Goal: Task Accomplishment & Management: Manage account settings

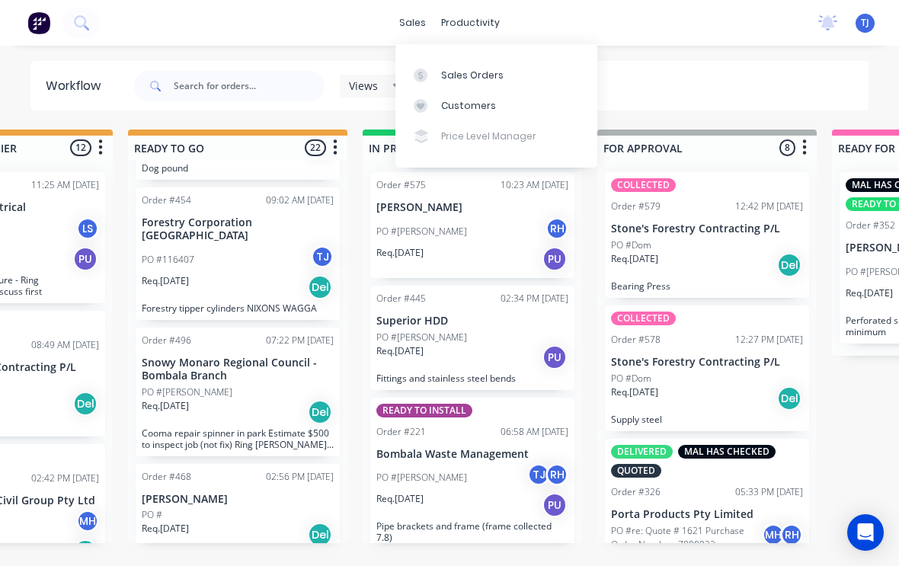
click at [482, 74] on div "Sales Orders" at bounding box center [472, 76] width 62 height 14
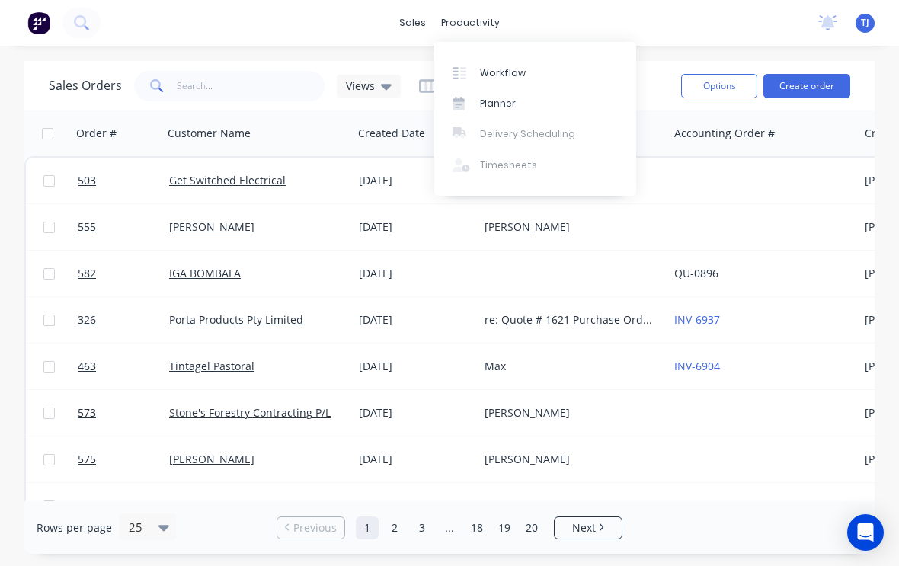
click at [529, 74] on link "Workflow" at bounding box center [535, 72] width 202 height 30
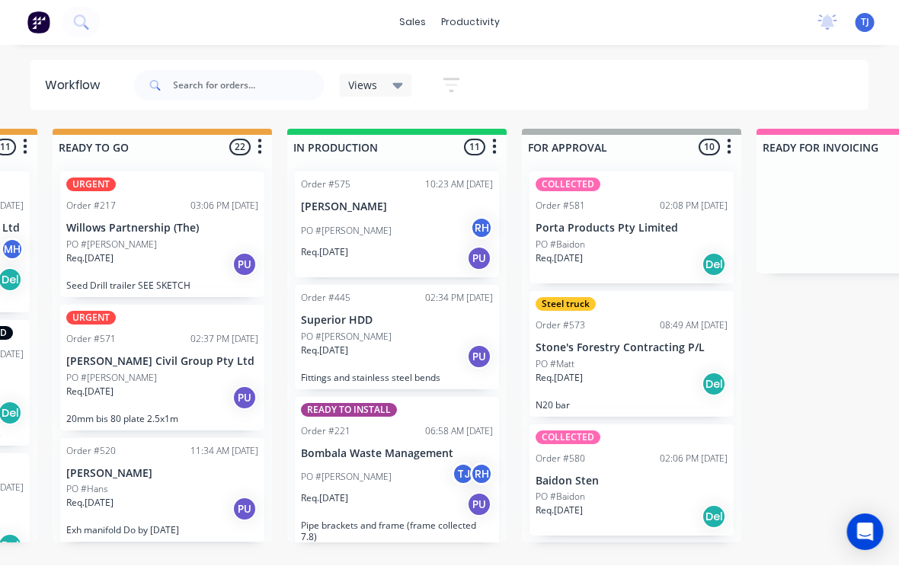
scroll to position [2, 684]
click at [243, 87] on input "text" at bounding box center [249, 86] width 151 height 30
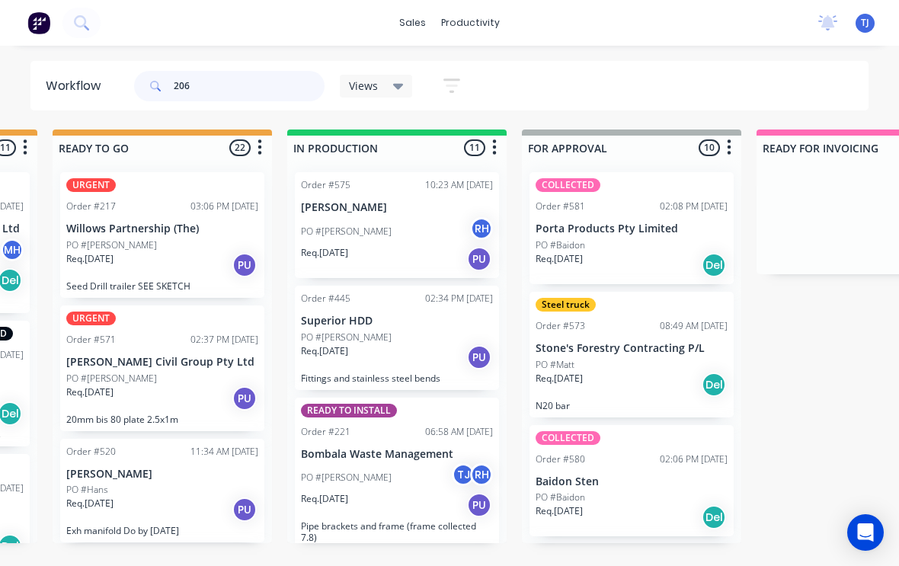
scroll to position [0, 0]
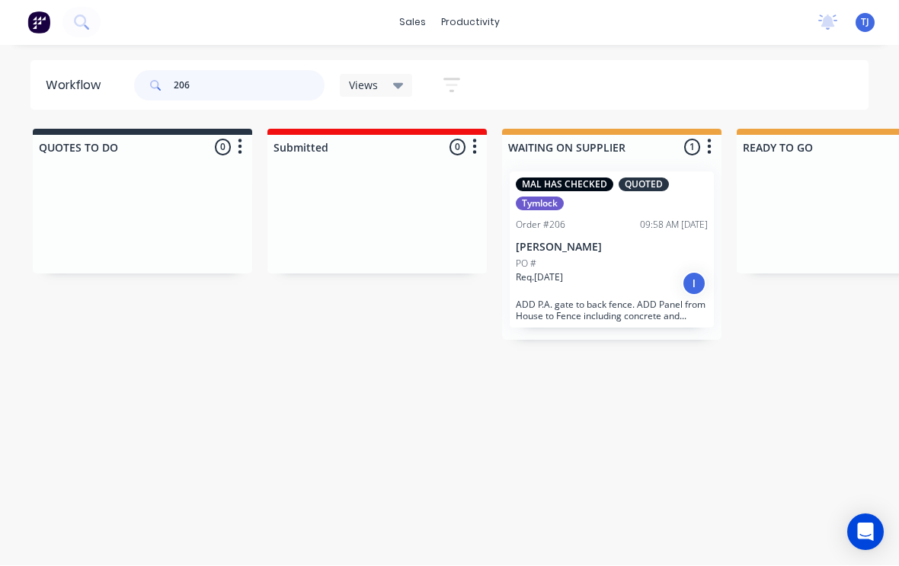
type input "206"
click at [625, 295] on div "Req. 21/07/25 I" at bounding box center [612, 284] width 192 height 26
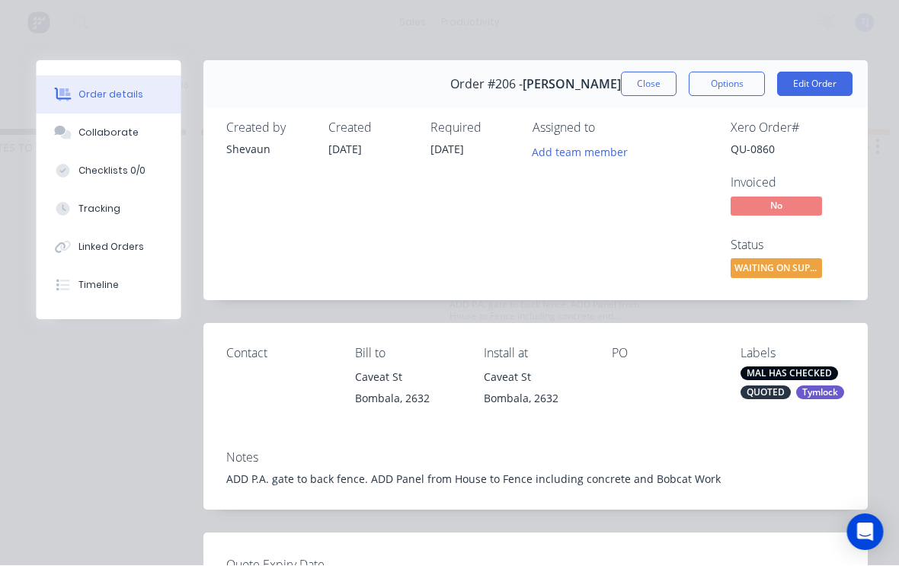
click at [824, 83] on button "Edit Order" at bounding box center [815, 84] width 75 height 24
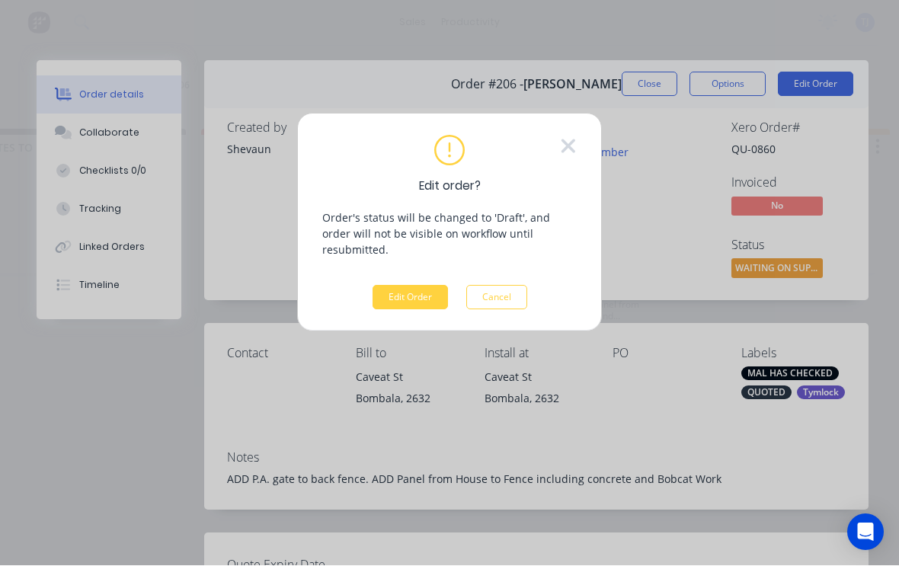
click at [418, 287] on button "Edit Order" at bounding box center [410, 298] width 75 height 24
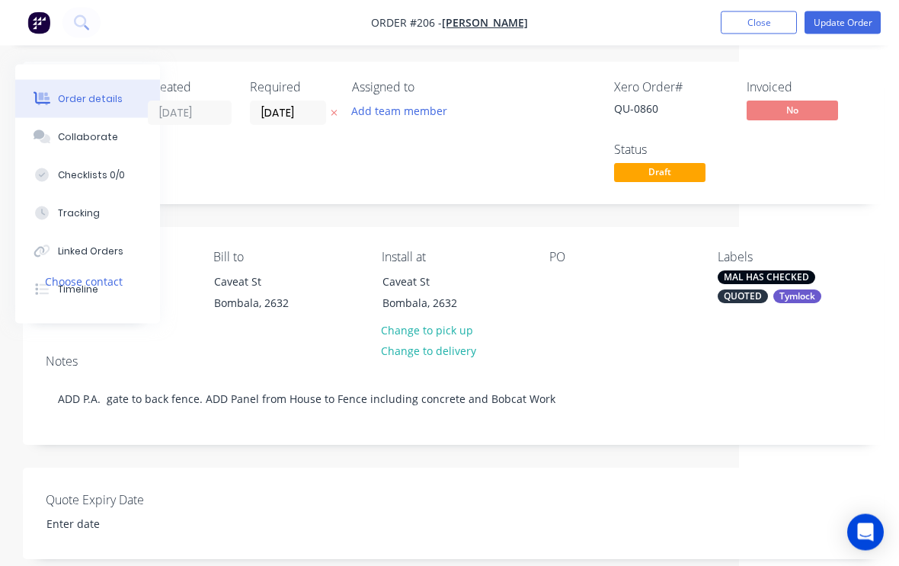
scroll to position [0, 160]
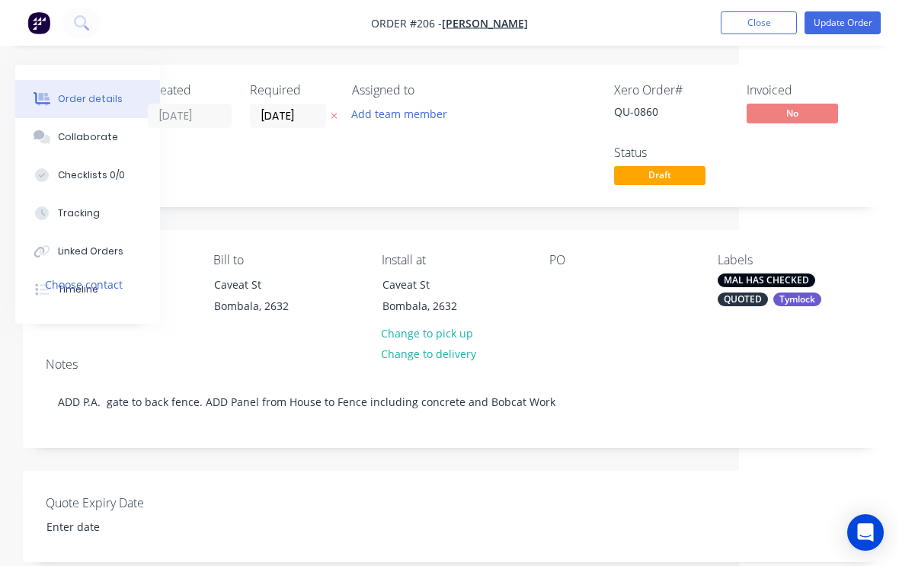
click at [75, 211] on div "Tracking" at bounding box center [79, 214] width 42 height 14
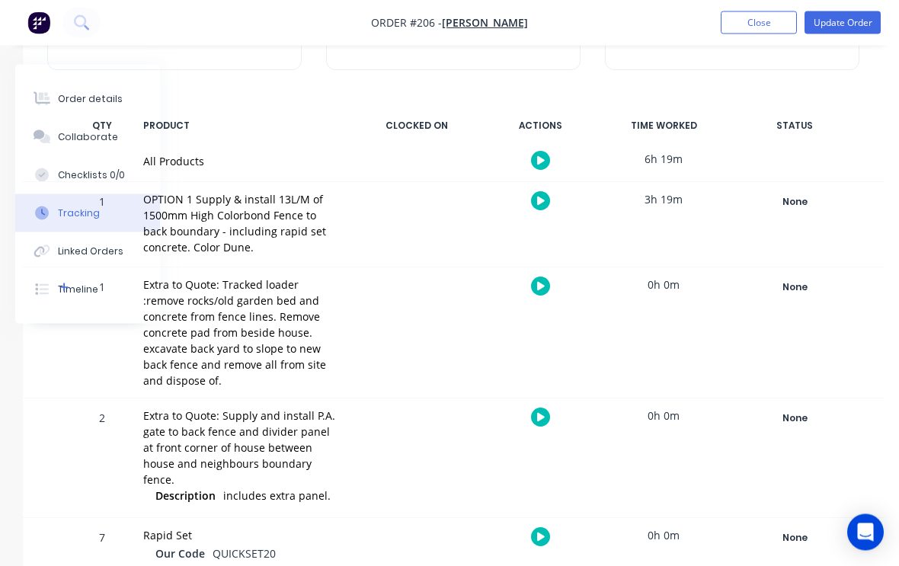
scroll to position [180, 160]
click at [544, 413] on icon "button" at bounding box center [541, 418] width 8 height 10
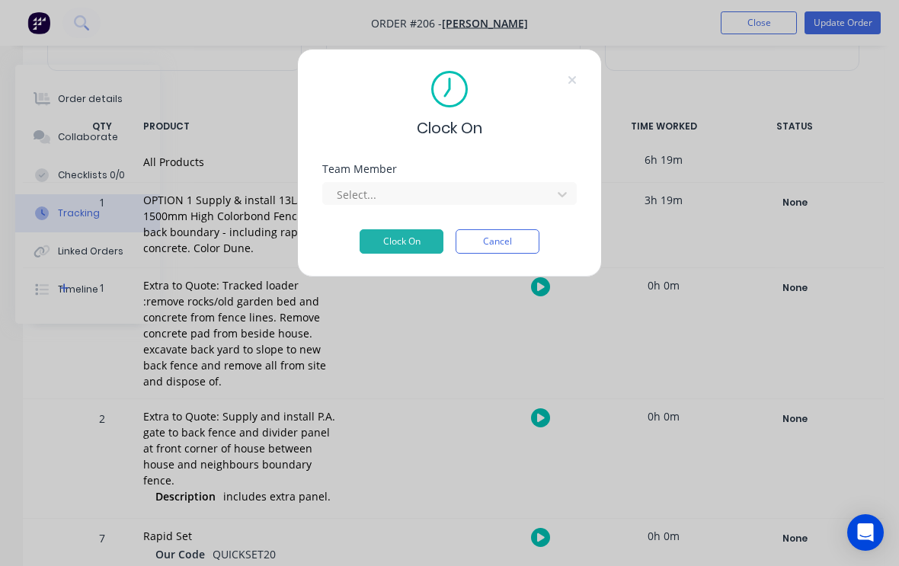
click at [469, 428] on div "Clock On Team Member Select... Clock On Cancel" at bounding box center [449, 283] width 899 height 566
click at [517, 235] on button "Cancel" at bounding box center [498, 241] width 84 height 24
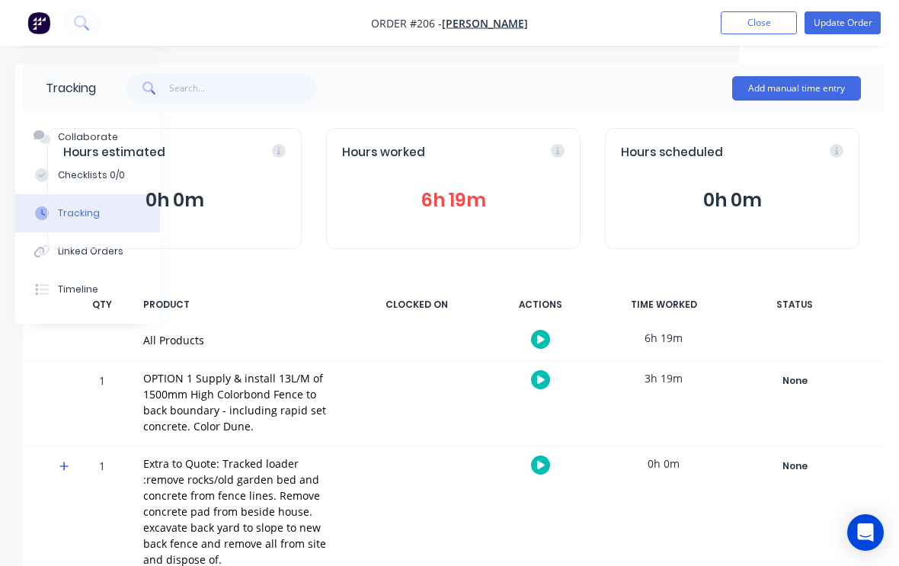
scroll to position [0, 160]
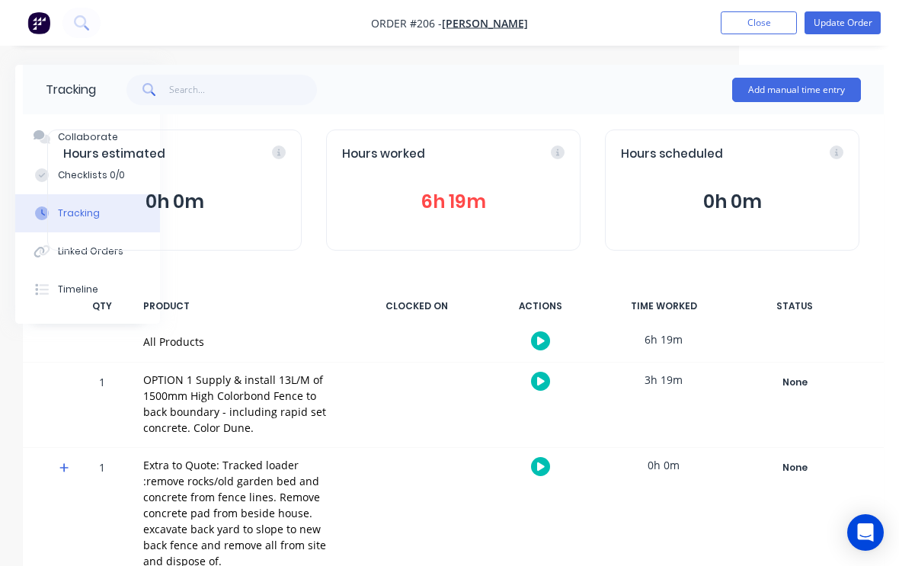
click at [803, 82] on button "Add manual time entry" at bounding box center [796, 90] width 129 height 24
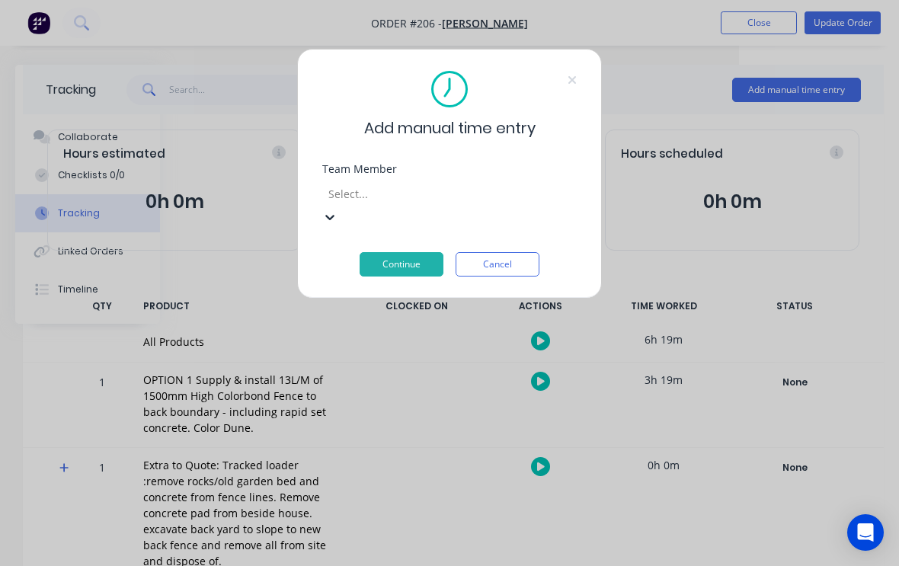
scroll to position [194, 0]
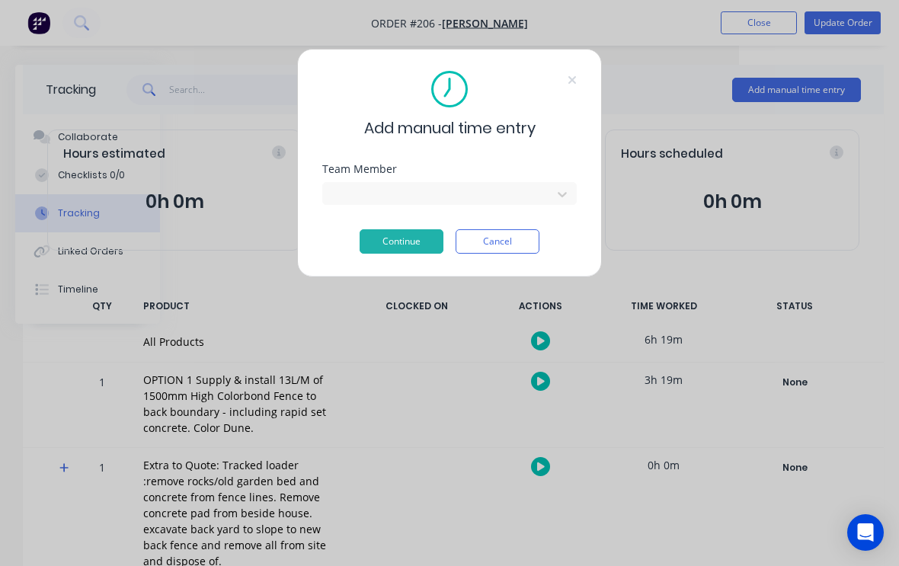
click at [418, 234] on button "Continue" at bounding box center [402, 241] width 84 height 24
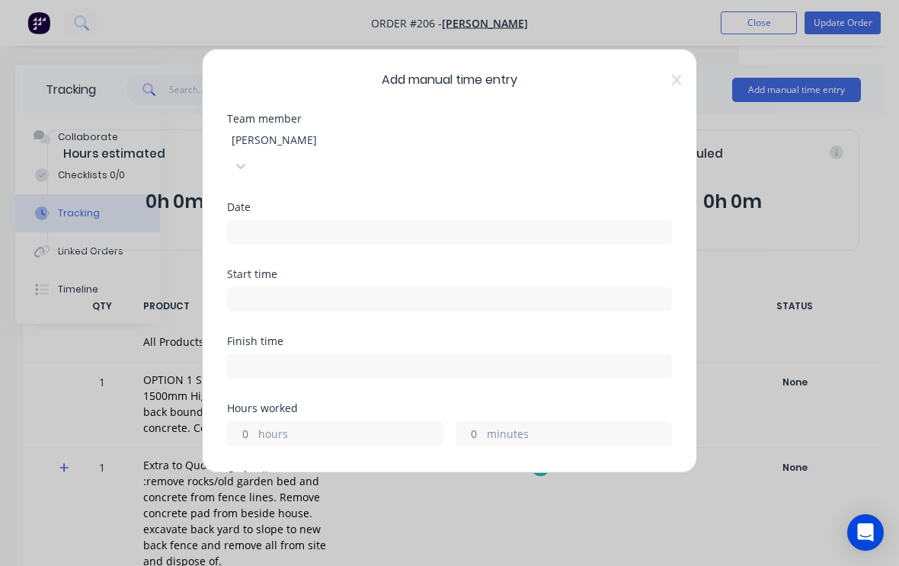
click at [468, 221] on input at bounding box center [450, 232] width 444 height 23
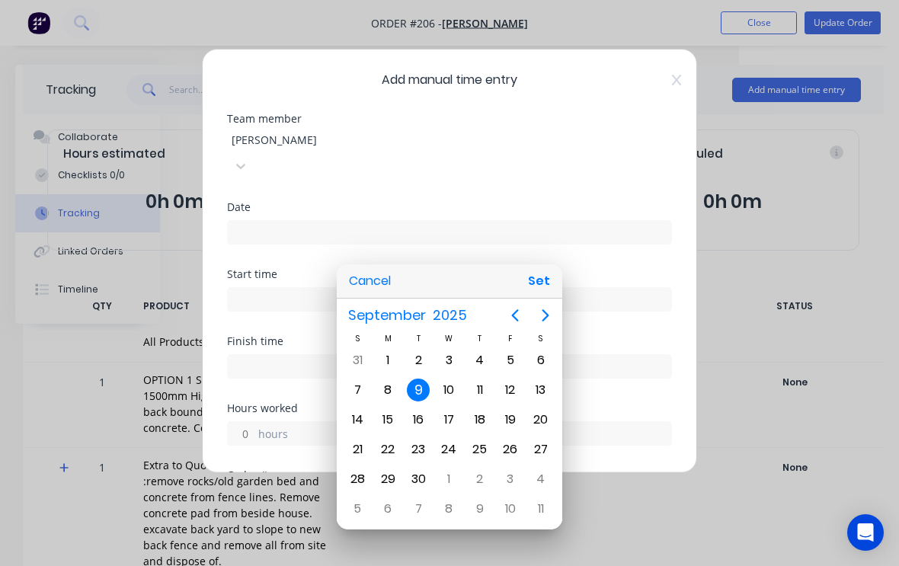
click at [540, 292] on button "Set" at bounding box center [539, 281] width 34 height 27
type input "09/09/2025"
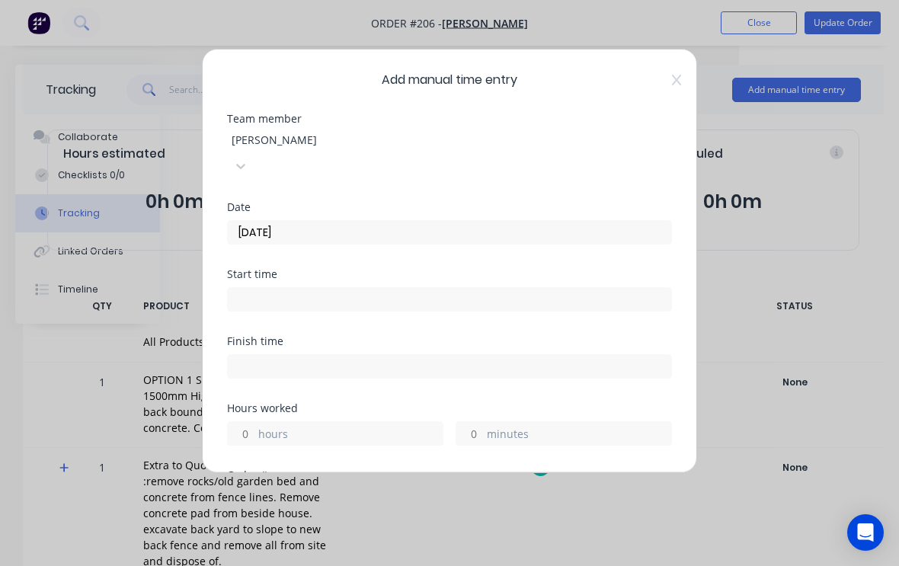
click at [406, 288] on input at bounding box center [450, 299] width 444 height 23
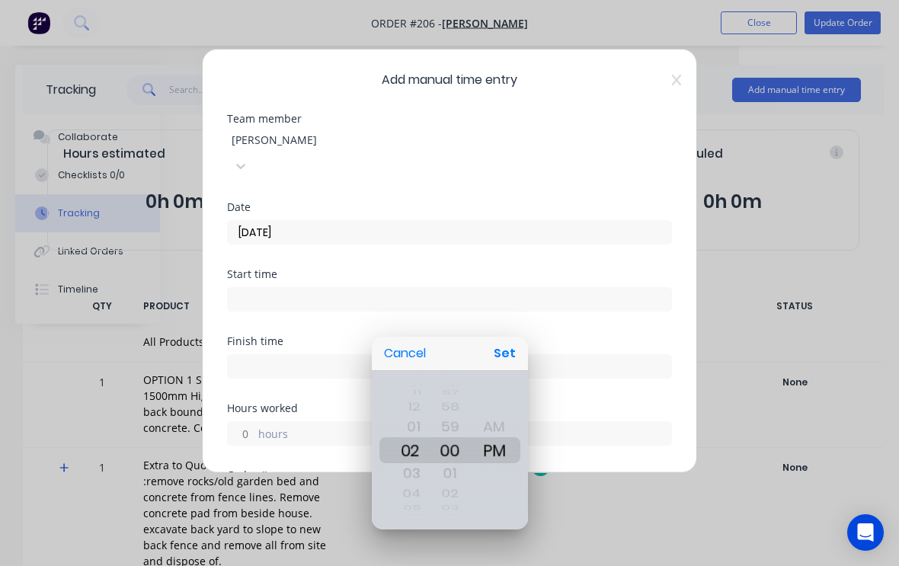
click at [514, 348] on button "Set" at bounding box center [505, 353] width 34 height 27
type input "02:00 PM"
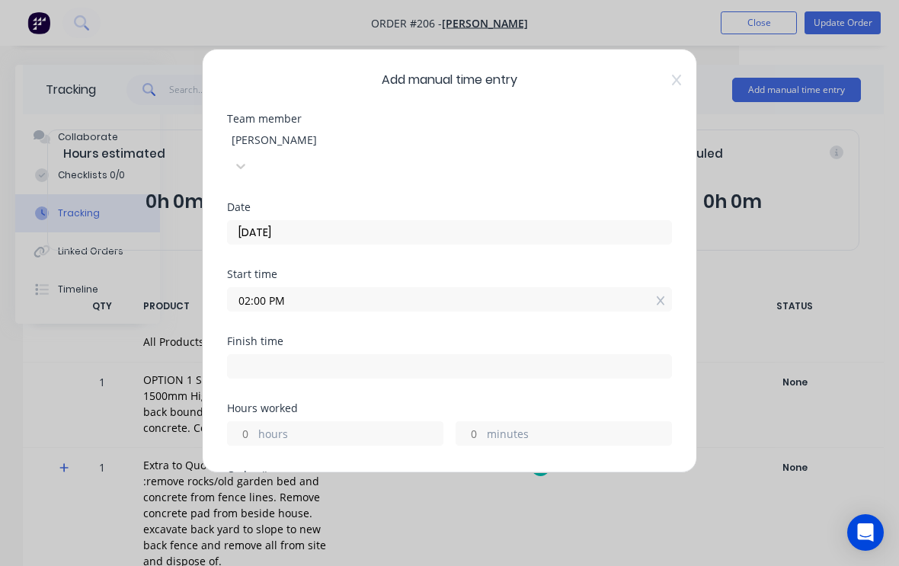
click at [432, 355] on input at bounding box center [450, 366] width 444 height 23
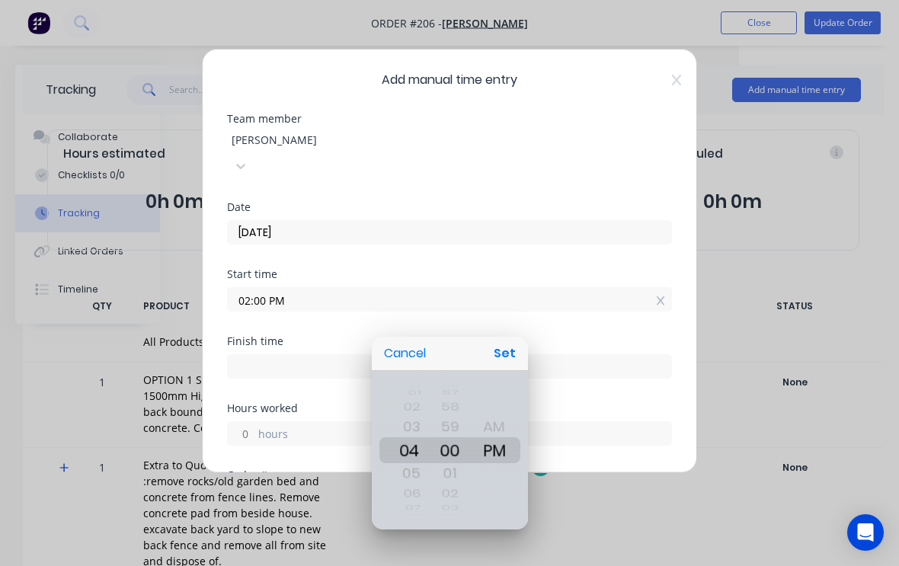
click at [508, 349] on button "Set" at bounding box center [505, 353] width 34 height 27
type input "04:00 PM"
type input "2"
type input "0"
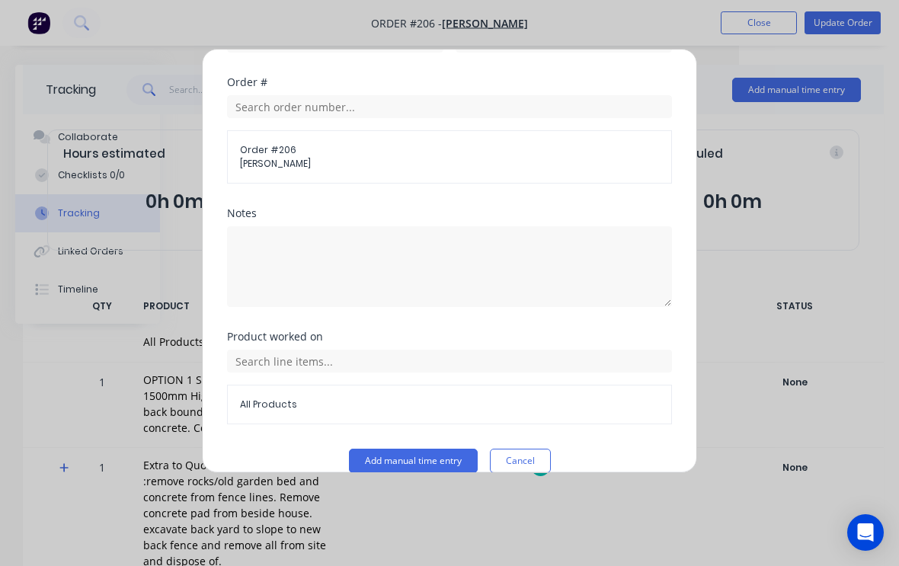
scroll to position [392, 0]
click at [359, 232] on textarea at bounding box center [449, 267] width 445 height 81
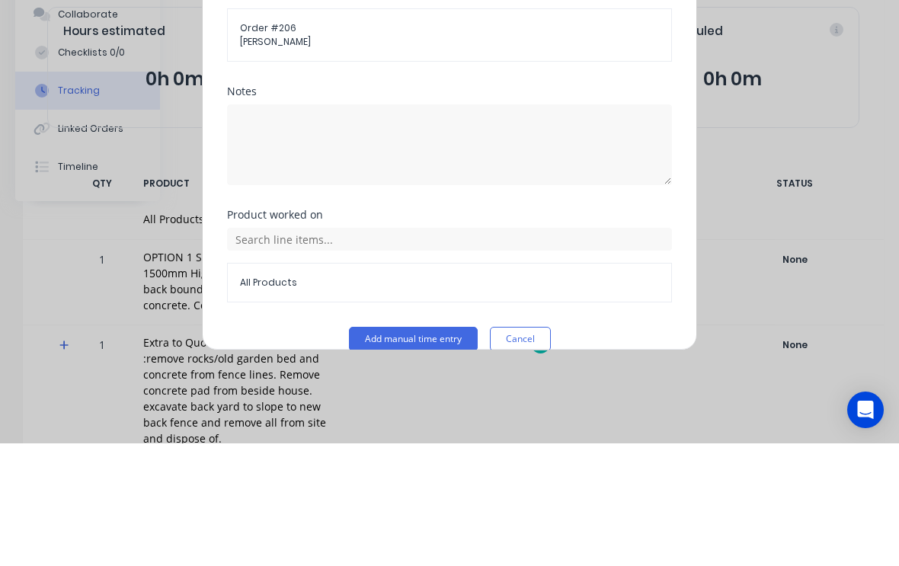
click at [508, 347] on div "All Products" at bounding box center [449, 386] width 445 height 78
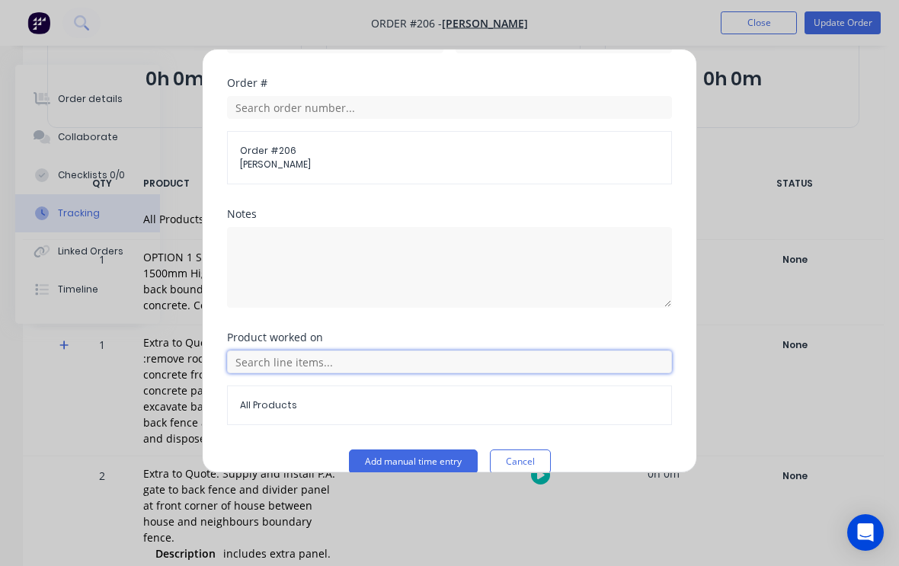
click at [434, 351] on input "text" at bounding box center [449, 362] width 445 height 23
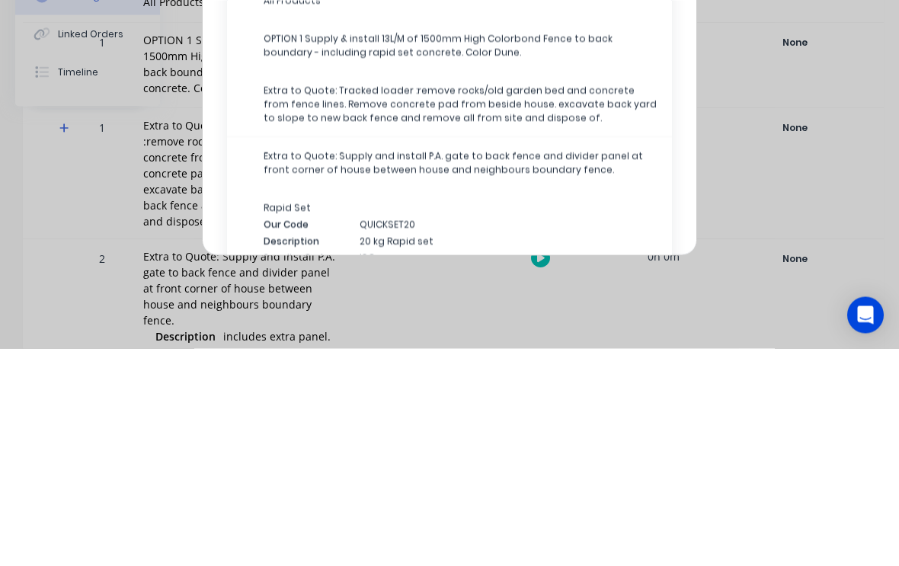
click at [519, 367] on span "Extra to Quote: Supply and install P.A. gate to back fence and divider panel at…" at bounding box center [462, 380] width 396 height 27
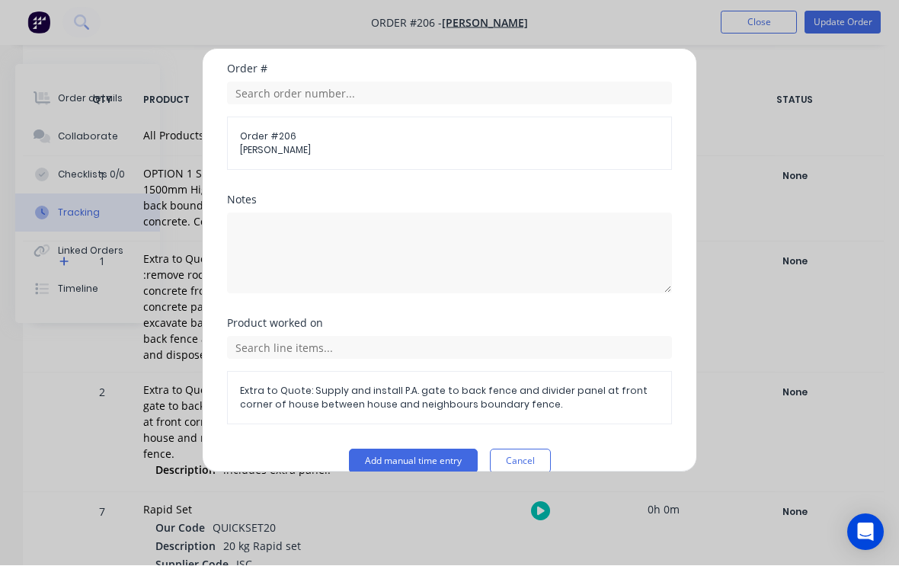
click at [425, 450] on button "Add manual time entry" at bounding box center [413, 462] width 129 height 24
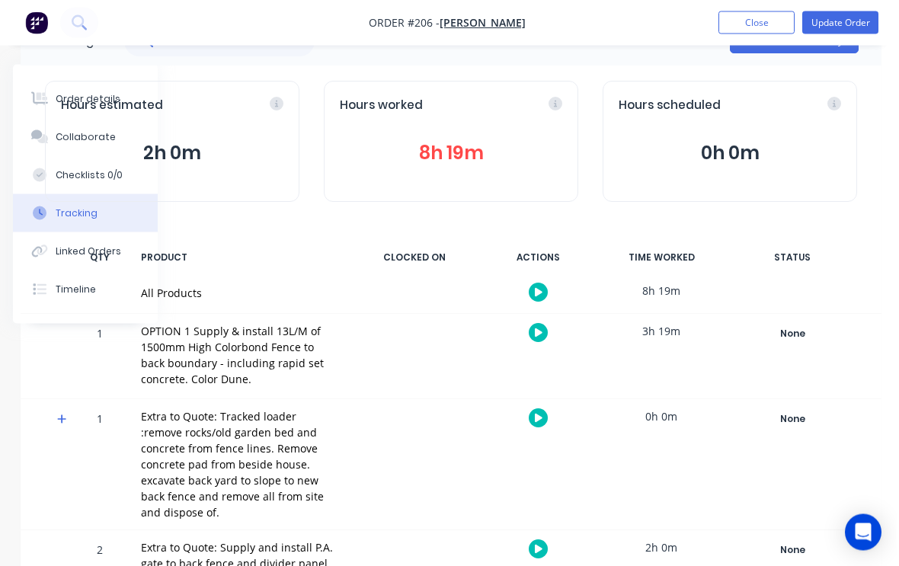
scroll to position [0, 160]
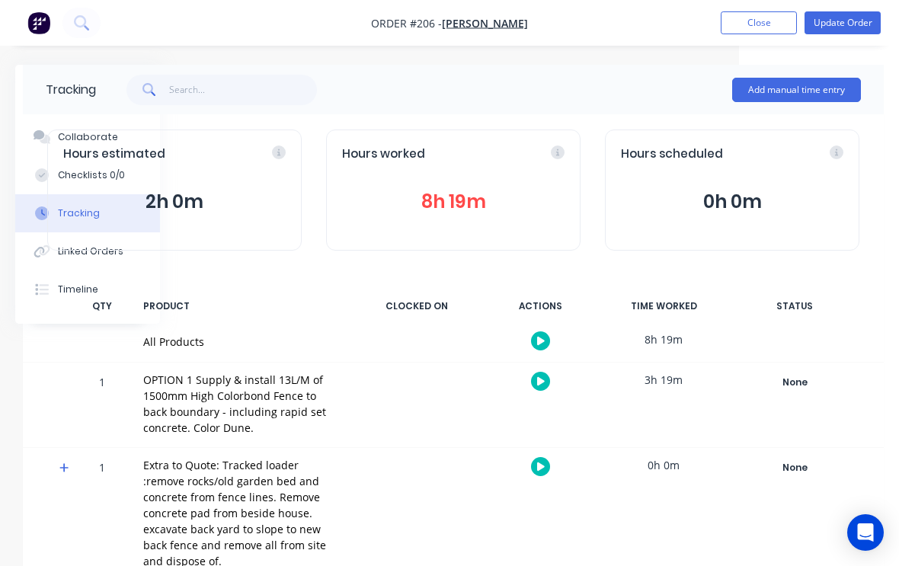
click at [828, 85] on button "Add manual time entry" at bounding box center [796, 90] width 129 height 24
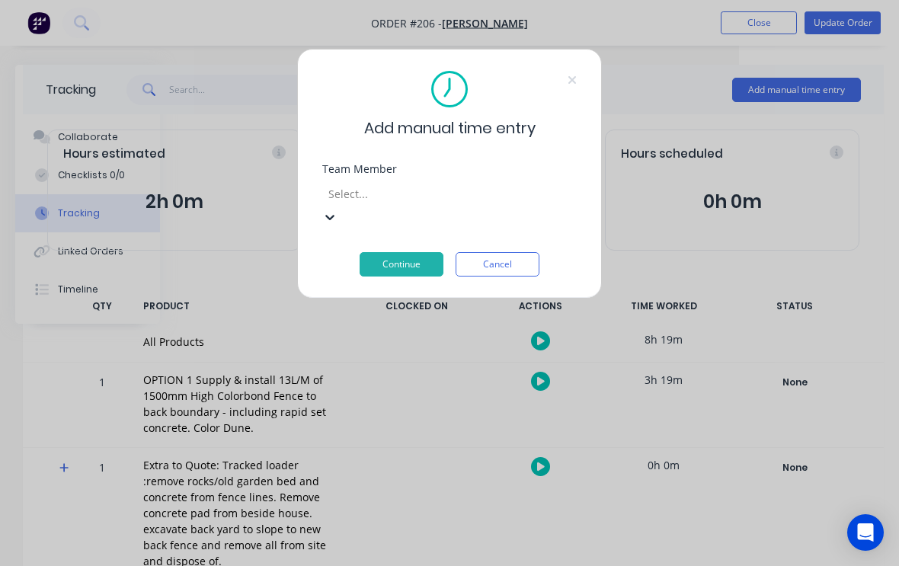
scroll to position [195, 0]
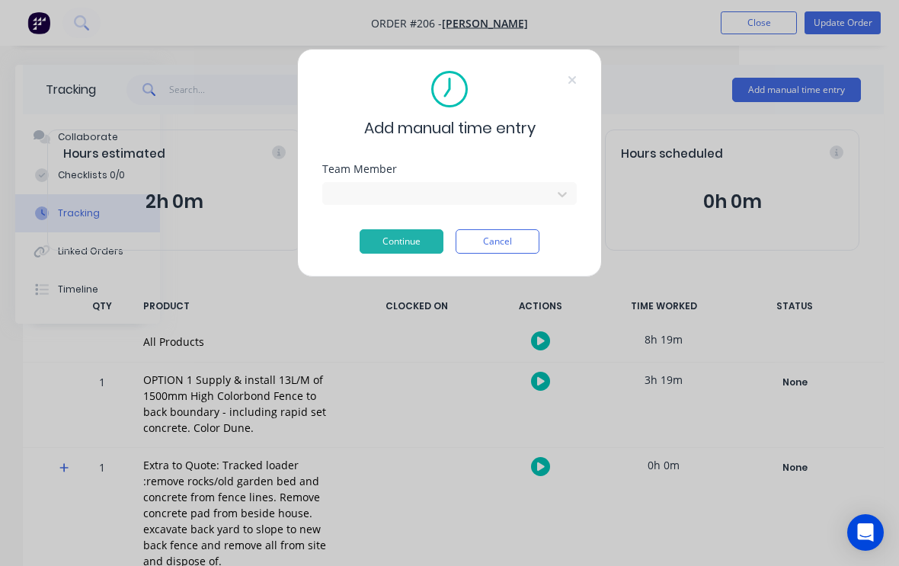
click at [416, 237] on button "Continue" at bounding box center [402, 241] width 84 height 24
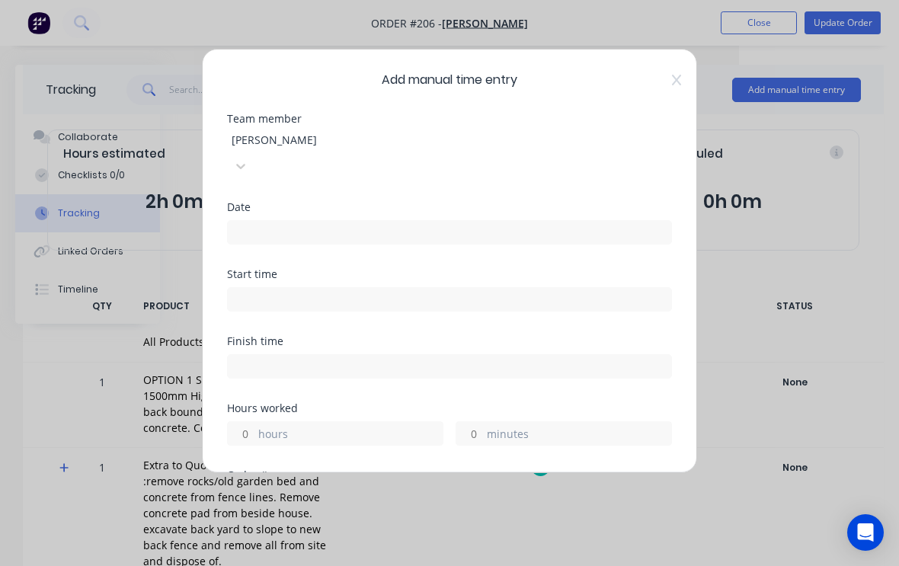
click at [484, 221] on input at bounding box center [450, 232] width 444 height 23
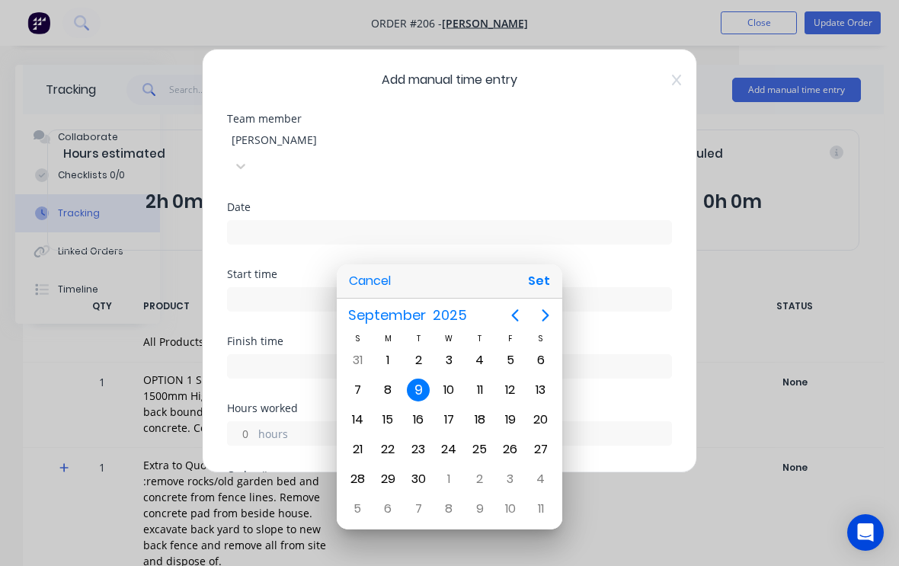
click at [548, 288] on button "Set" at bounding box center [539, 281] width 34 height 27
type input "09/09/2025"
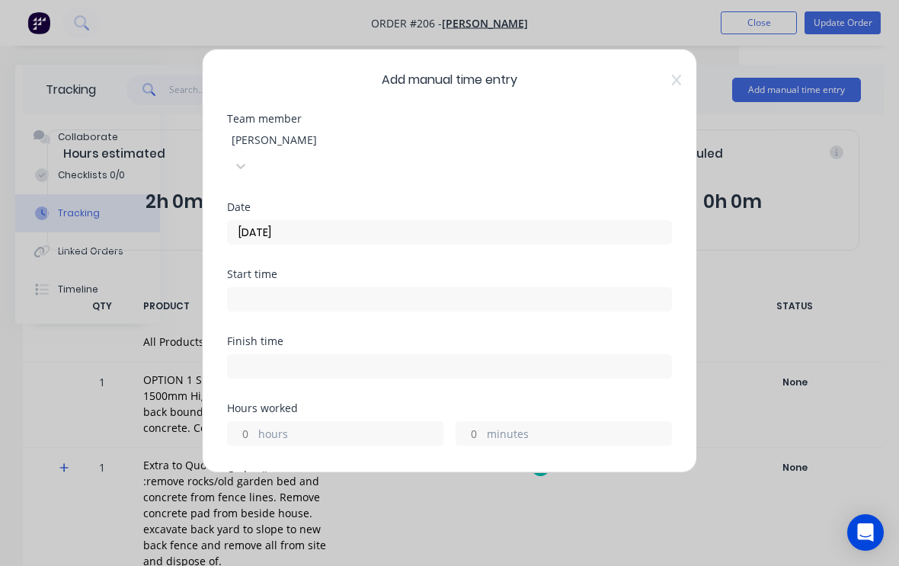
click at [427, 288] on input at bounding box center [450, 299] width 444 height 23
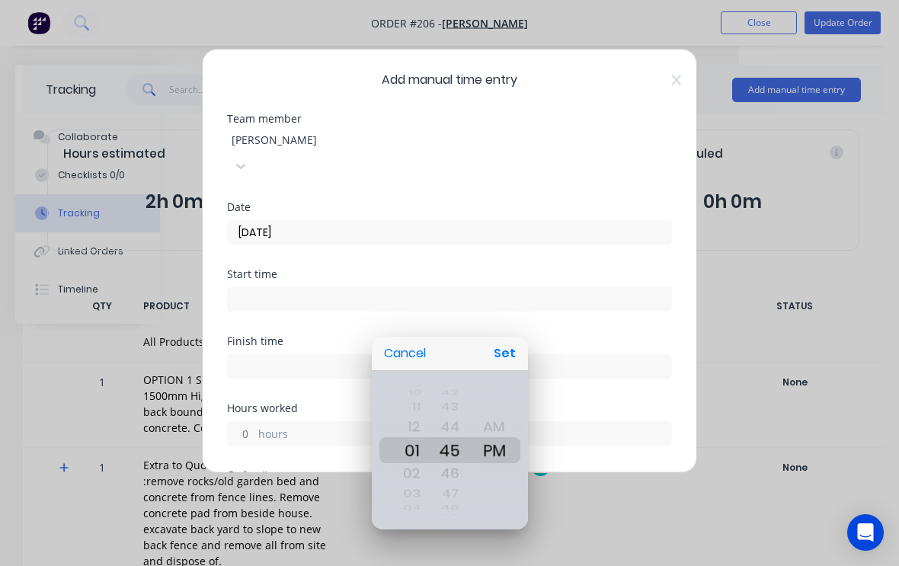
click at [508, 355] on button "Set" at bounding box center [505, 353] width 34 height 27
type input "01:45 PM"
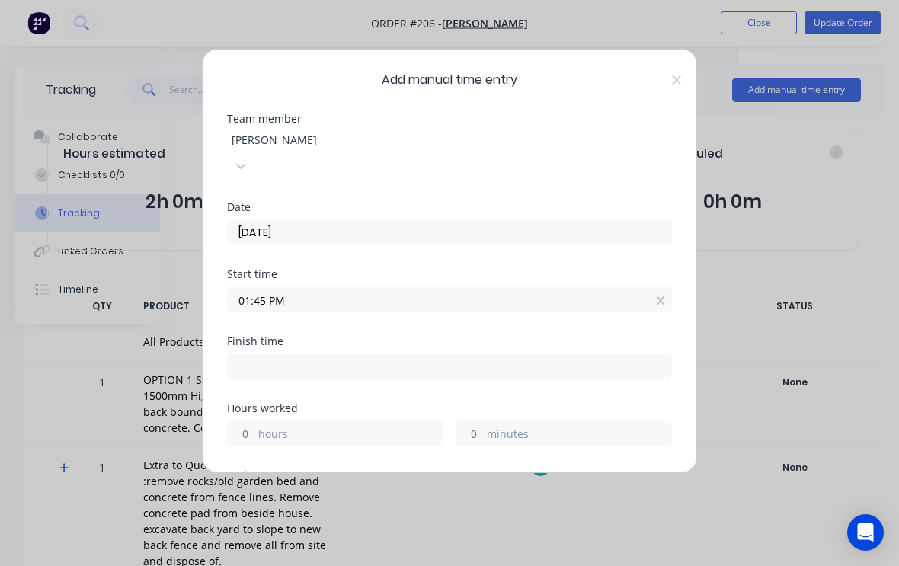
click at [394, 355] on input at bounding box center [450, 366] width 444 height 23
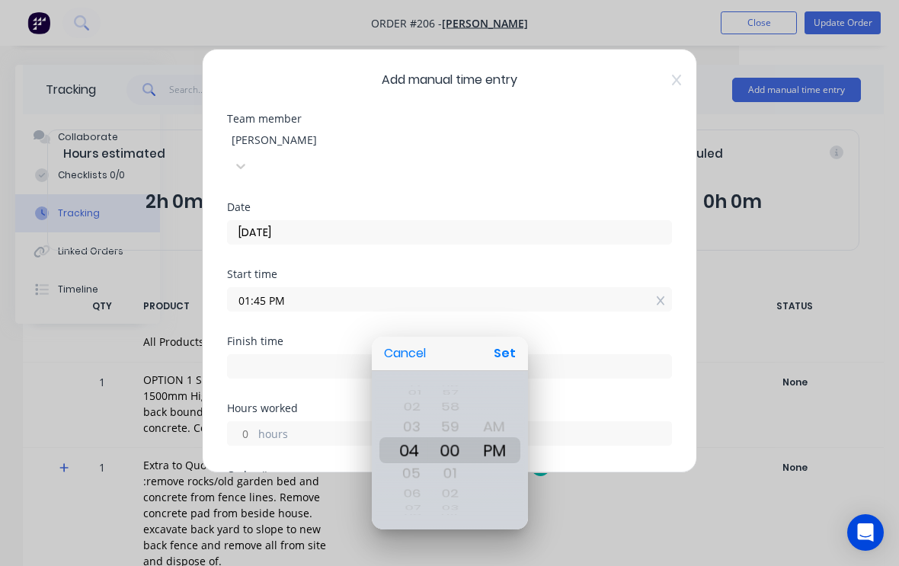
click at [507, 348] on button "Set" at bounding box center [505, 353] width 34 height 27
type input "04:00 PM"
type input "2"
type input "15"
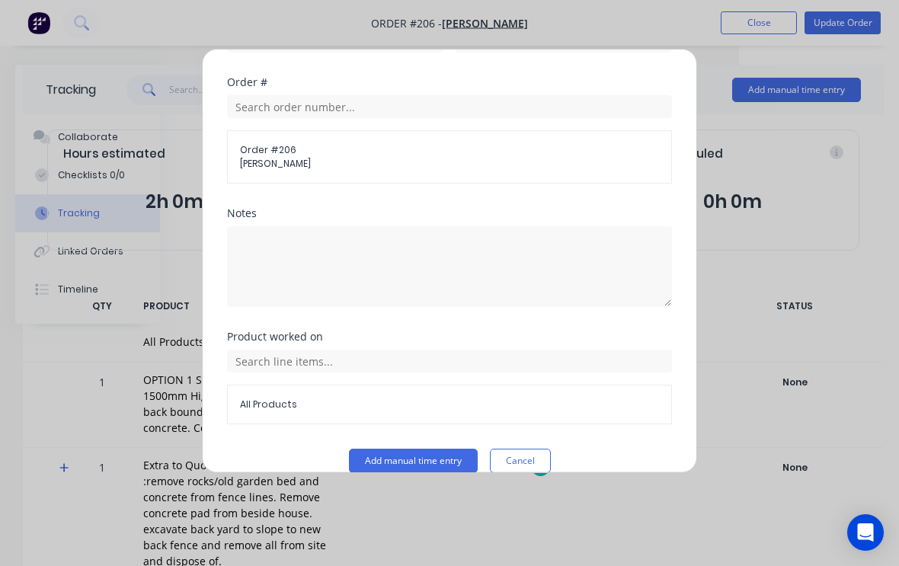
scroll to position [392, 0]
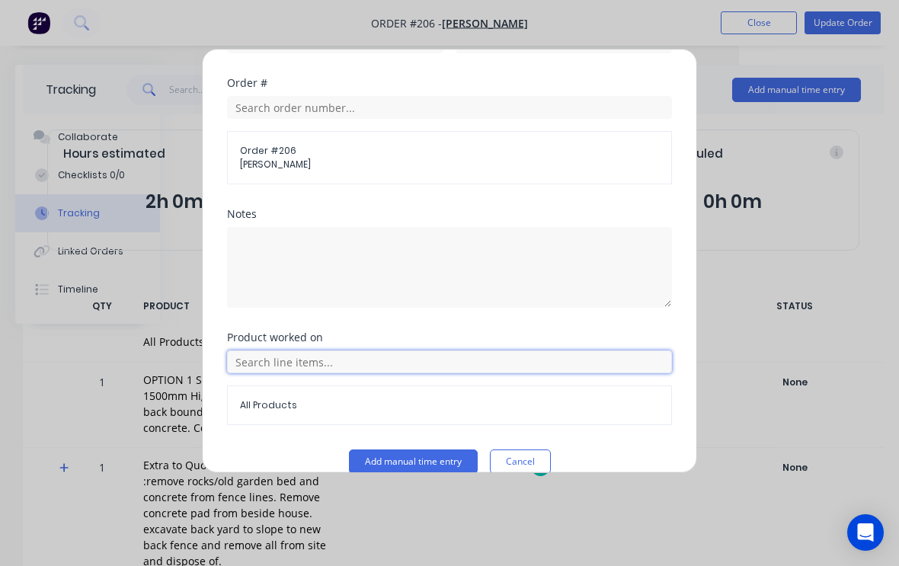
click at [434, 351] on input "text" at bounding box center [449, 362] width 445 height 23
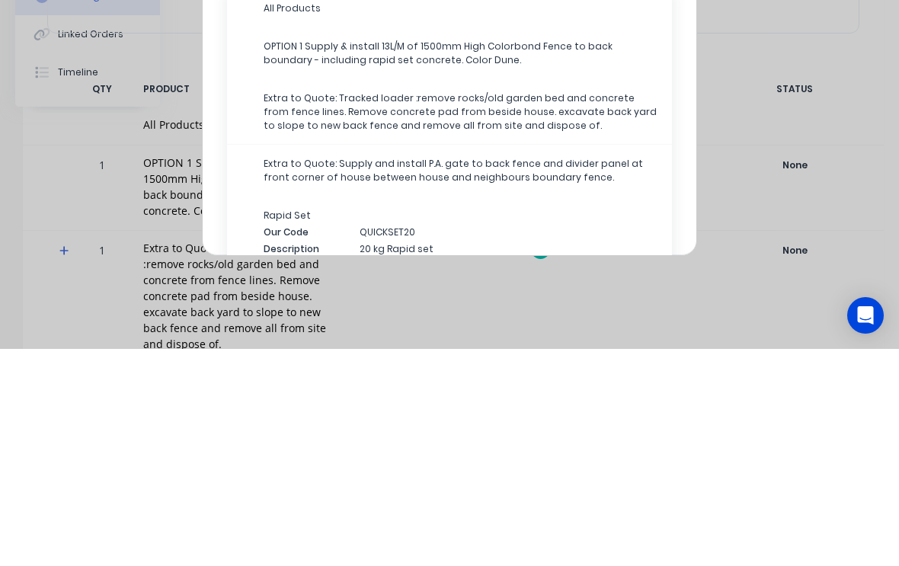
scroll to position [569, 0]
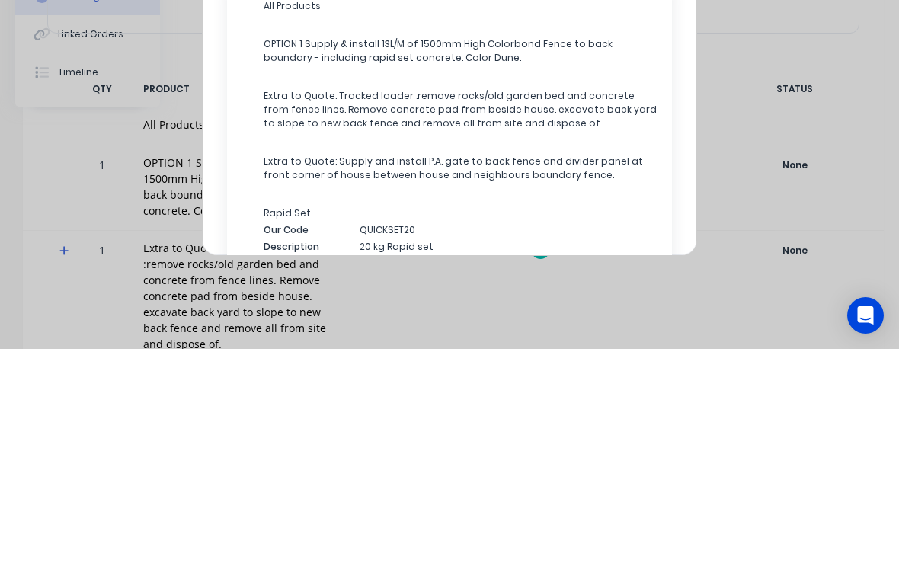
click at [521, 372] on span "Extra to Quote: Supply and install P.A. gate to back fence and divider panel at…" at bounding box center [462, 385] width 396 height 27
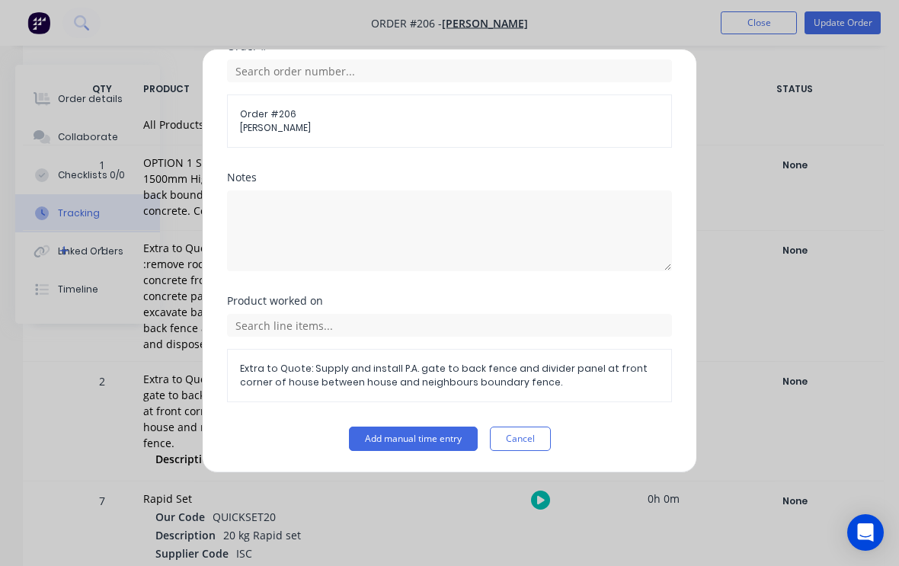
scroll to position [406, 0]
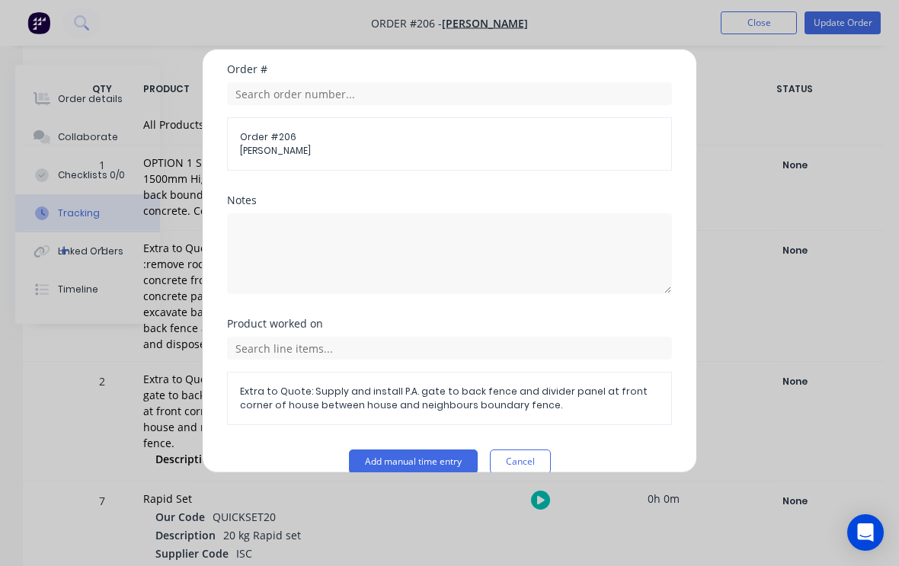
click at [410, 450] on button "Add manual time entry" at bounding box center [413, 462] width 129 height 24
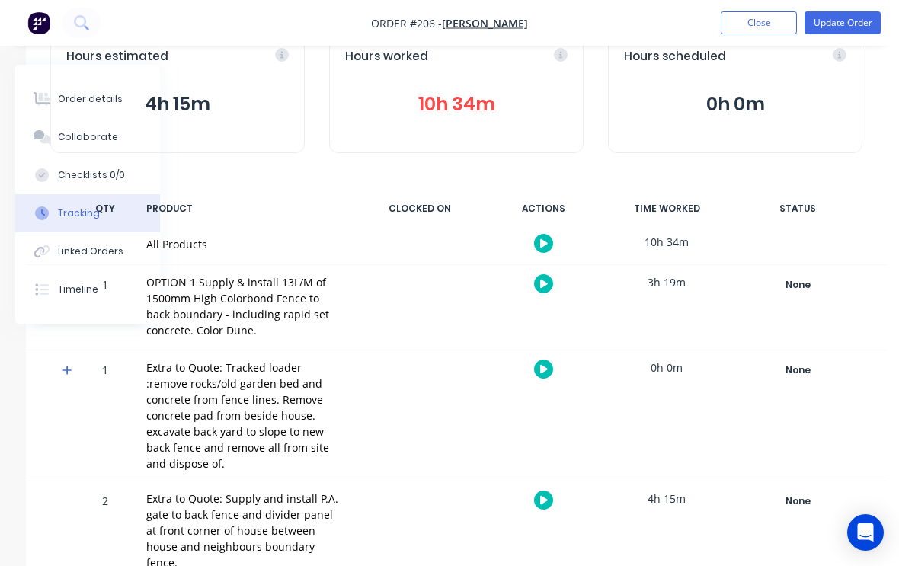
scroll to position [97, 157]
click at [95, 98] on button "4h 15m" at bounding box center [177, 105] width 223 height 29
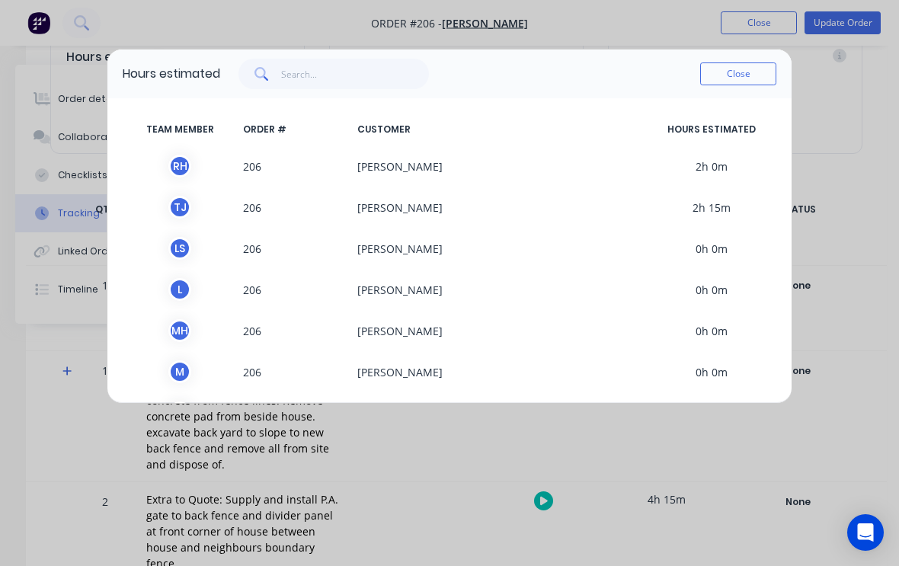
click at [59, 453] on div "Hours estimated Close TEAM MEMBER ORDER # CUSTOMER HOURS ESTIMATED R H 206 Deni…" at bounding box center [449, 283] width 899 height 566
click at [14, 460] on div "Hours estimated Close TEAM MEMBER ORDER # CUSTOMER HOURS ESTIMATED R H 206 Deni…" at bounding box center [449, 283] width 899 height 566
click at [751, 72] on button "Close" at bounding box center [738, 73] width 76 height 23
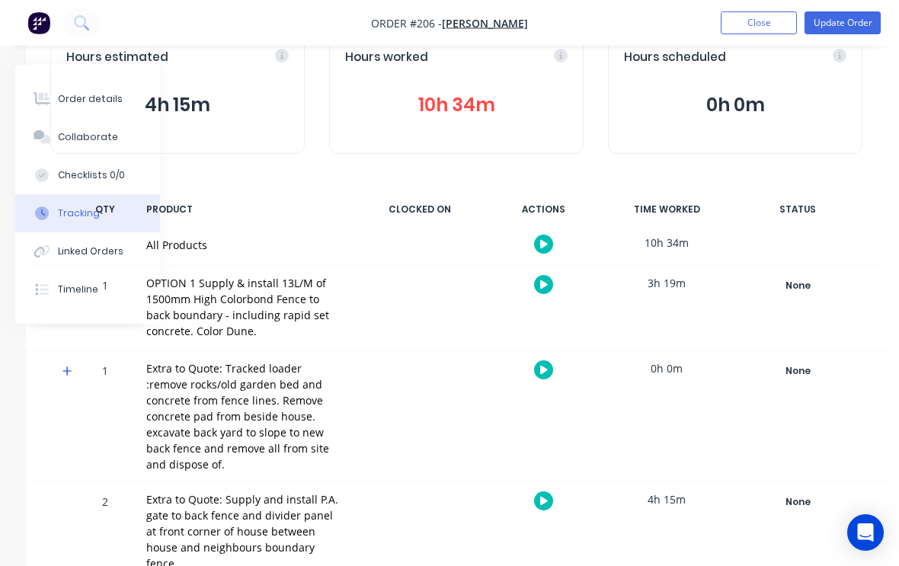
click at [99, 103] on button "4h 15m" at bounding box center [177, 105] width 223 height 29
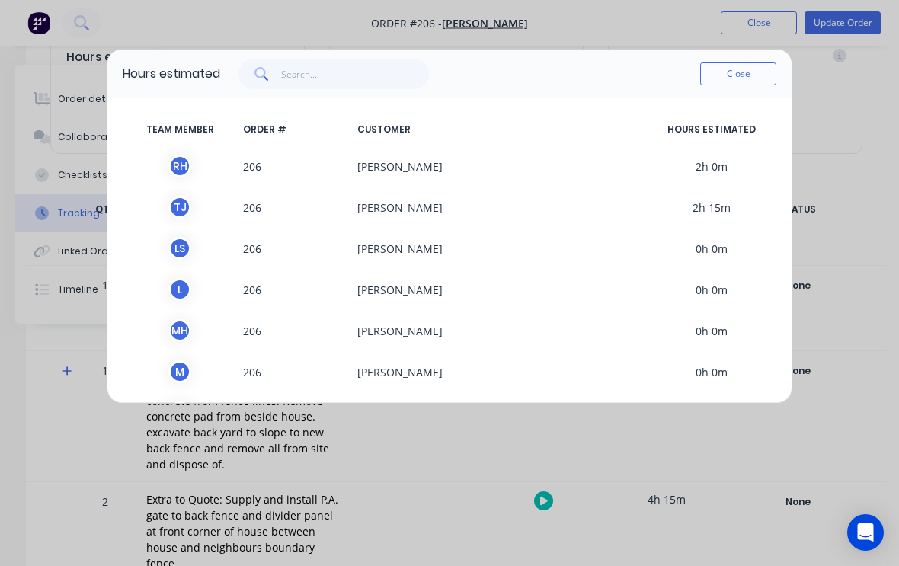
click at [750, 72] on button "Close" at bounding box center [738, 73] width 76 height 23
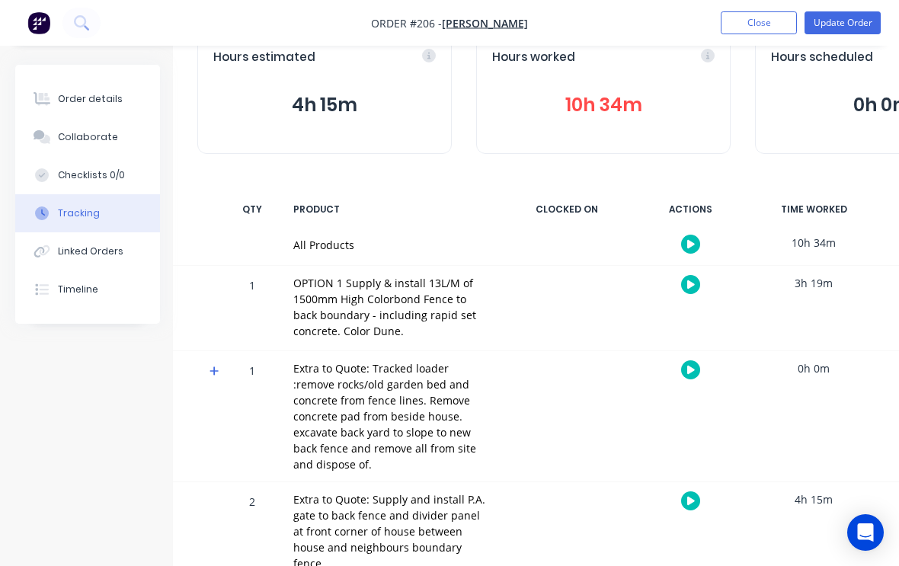
scroll to position [97, 0]
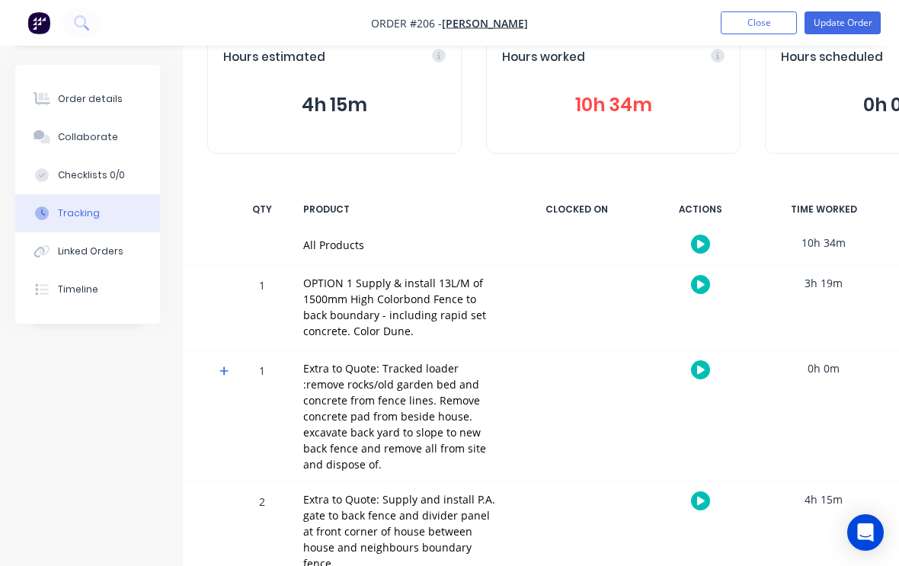
click at [97, 103] on div "Order details" at bounding box center [90, 99] width 65 height 14
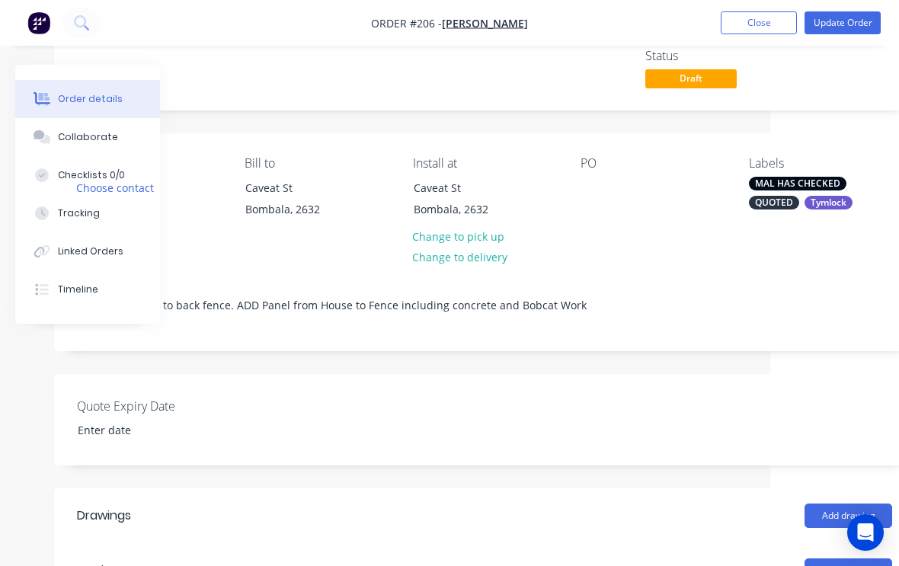
scroll to position [97, 160]
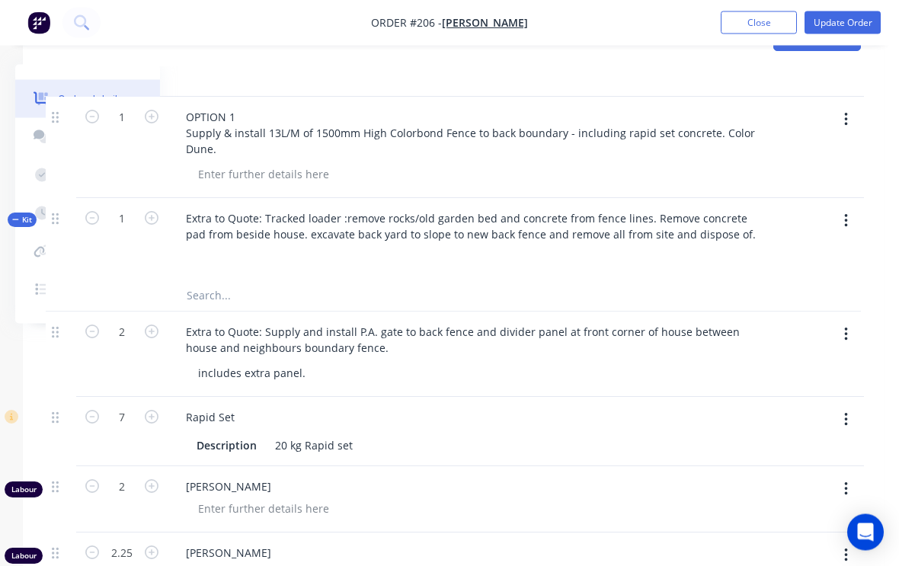
click at [851, 338] on button "button" at bounding box center [846, 335] width 36 height 27
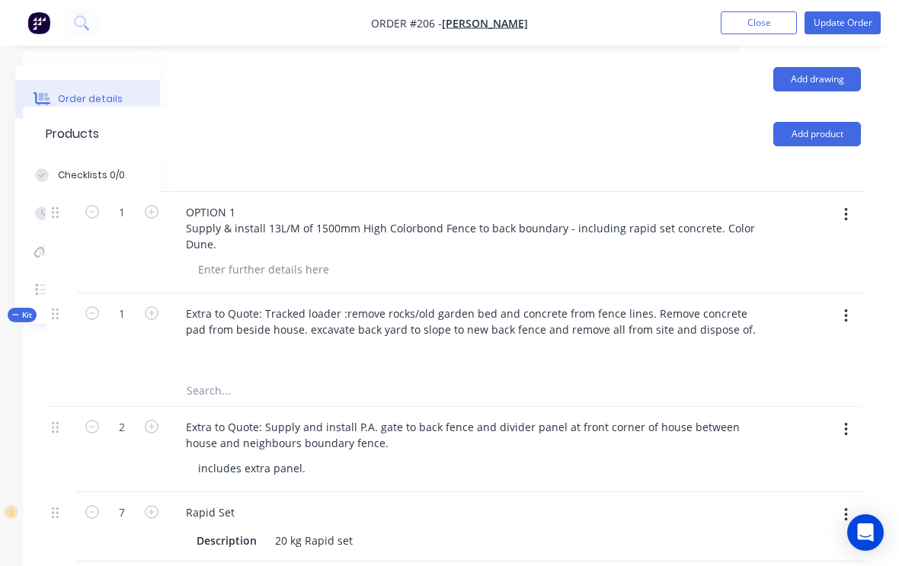
scroll to position [530, 160]
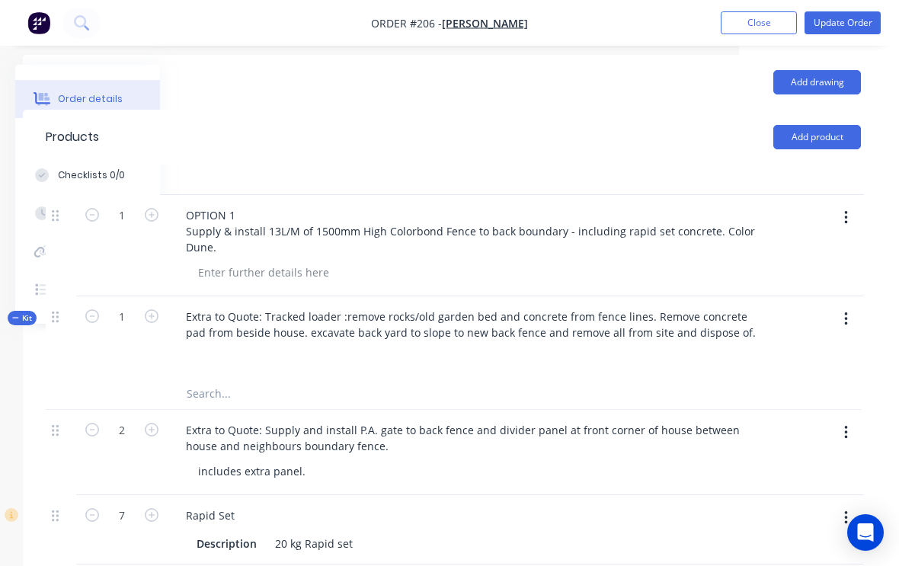
click at [862, 21] on button "Update Order" at bounding box center [843, 22] width 76 height 23
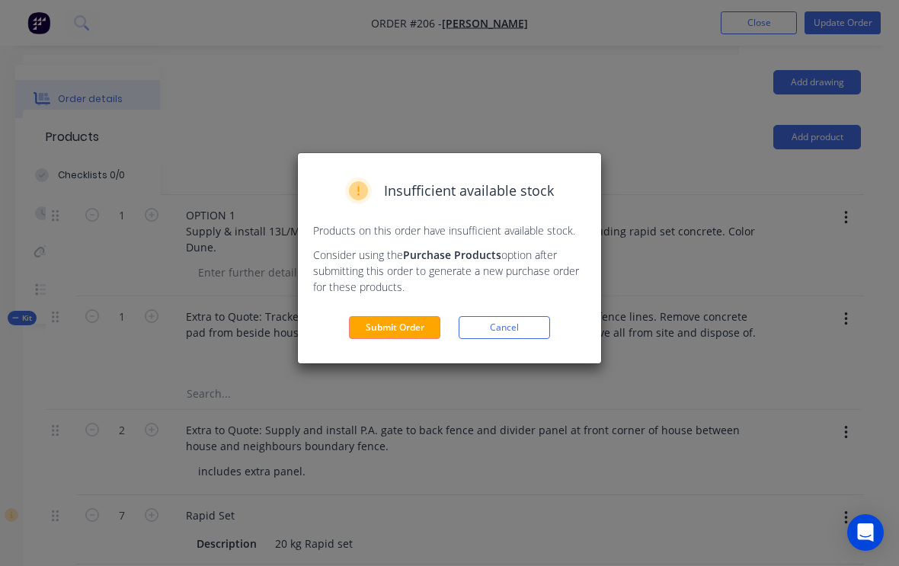
click at [402, 325] on button "Submit Order" at bounding box center [394, 327] width 91 height 23
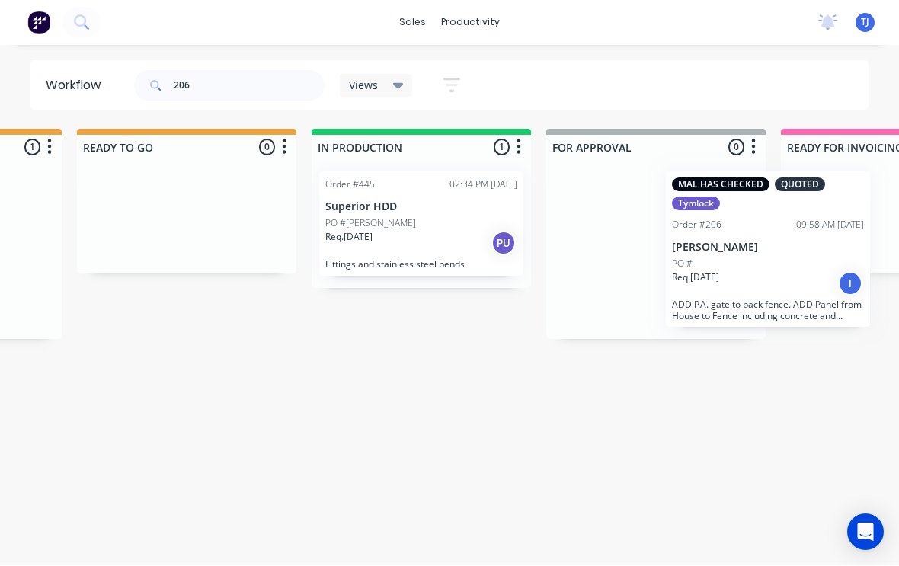
scroll to position [0, 668]
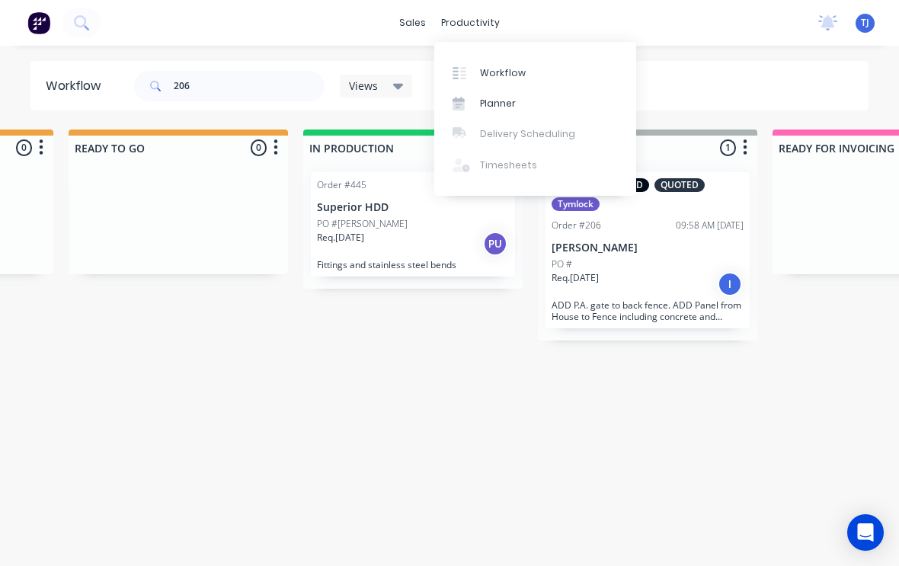
click at [521, 71] on div "Workflow" at bounding box center [503, 73] width 46 height 14
click at [511, 75] on div "Workflow" at bounding box center [503, 73] width 46 height 14
click at [235, 88] on input "206" at bounding box center [249, 86] width 151 height 30
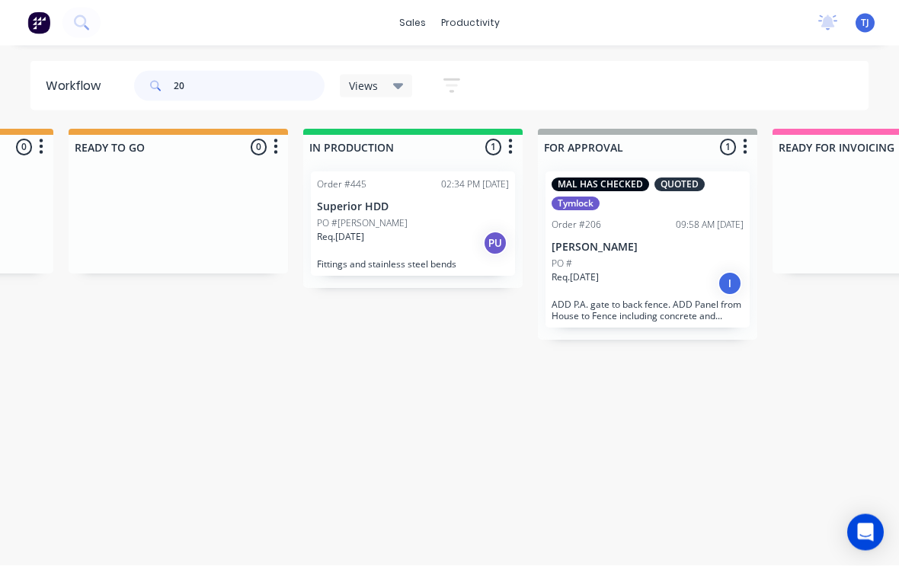
type input "2"
